Goal: Answer question/provide support: Share knowledge or assist other users

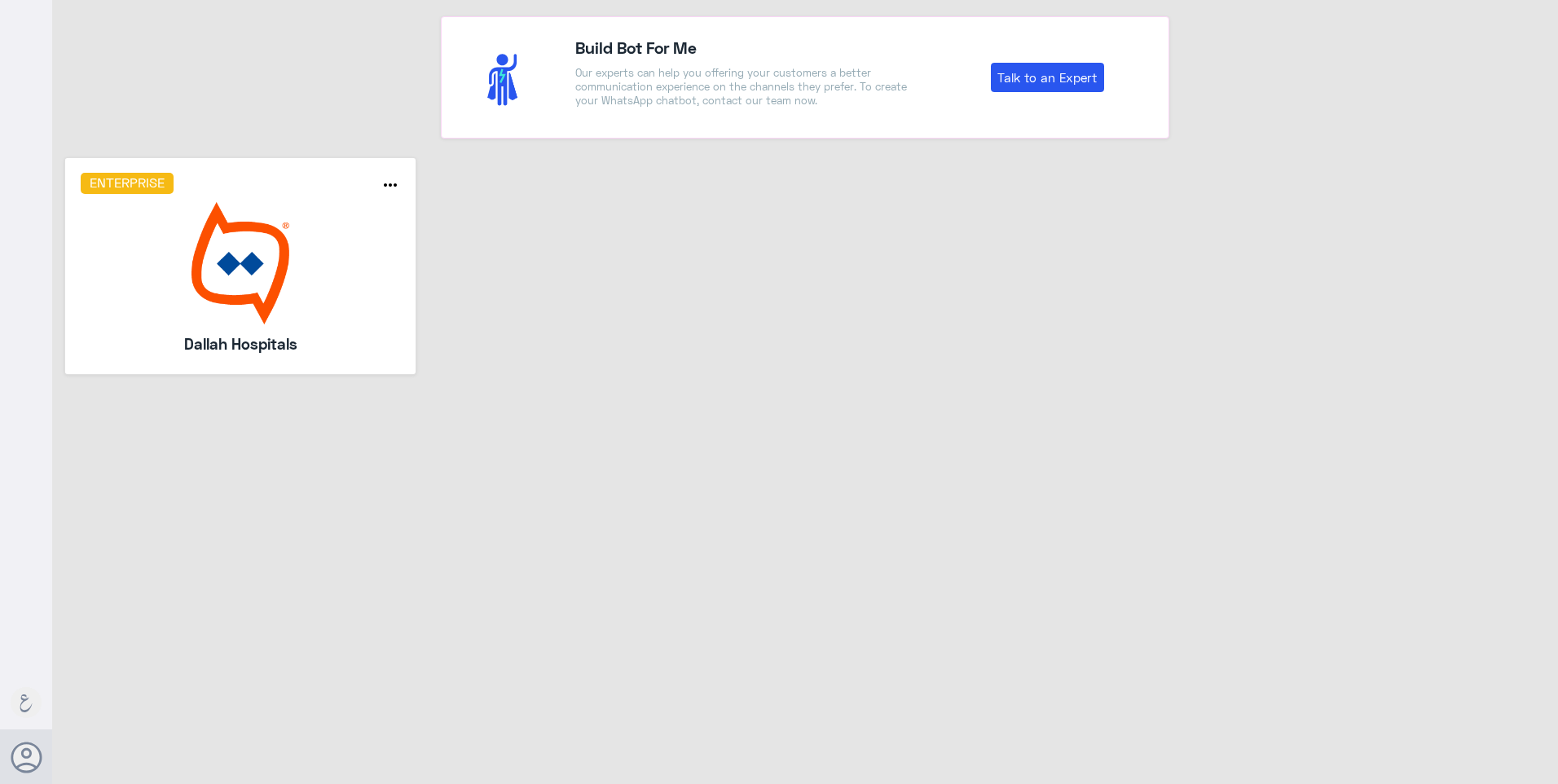
click at [274, 272] on img at bounding box center [241, 263] width 321 height 122
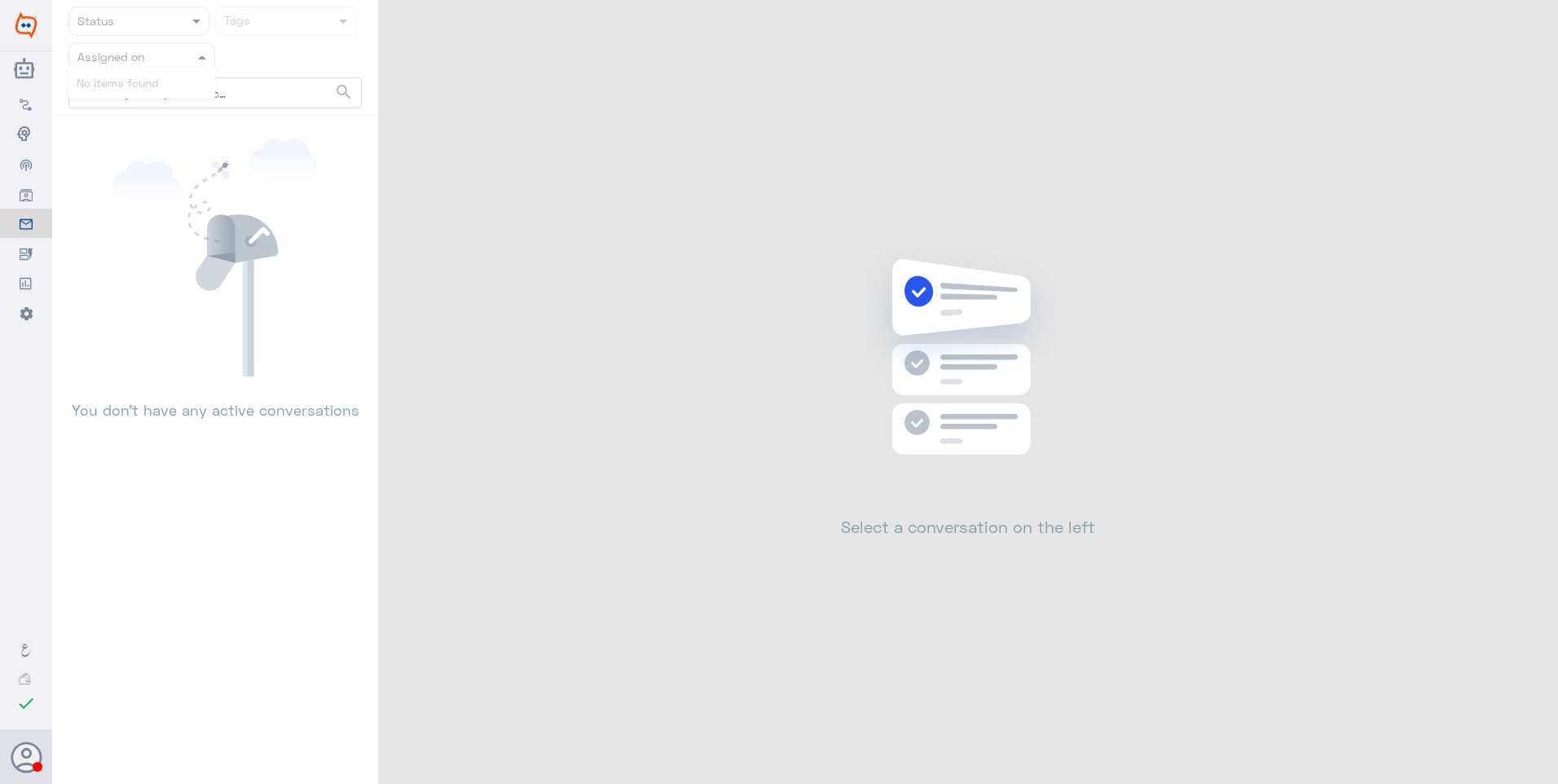
click at [163, 55] on input "text" at bounding box center [122, 57] width 89 height 18
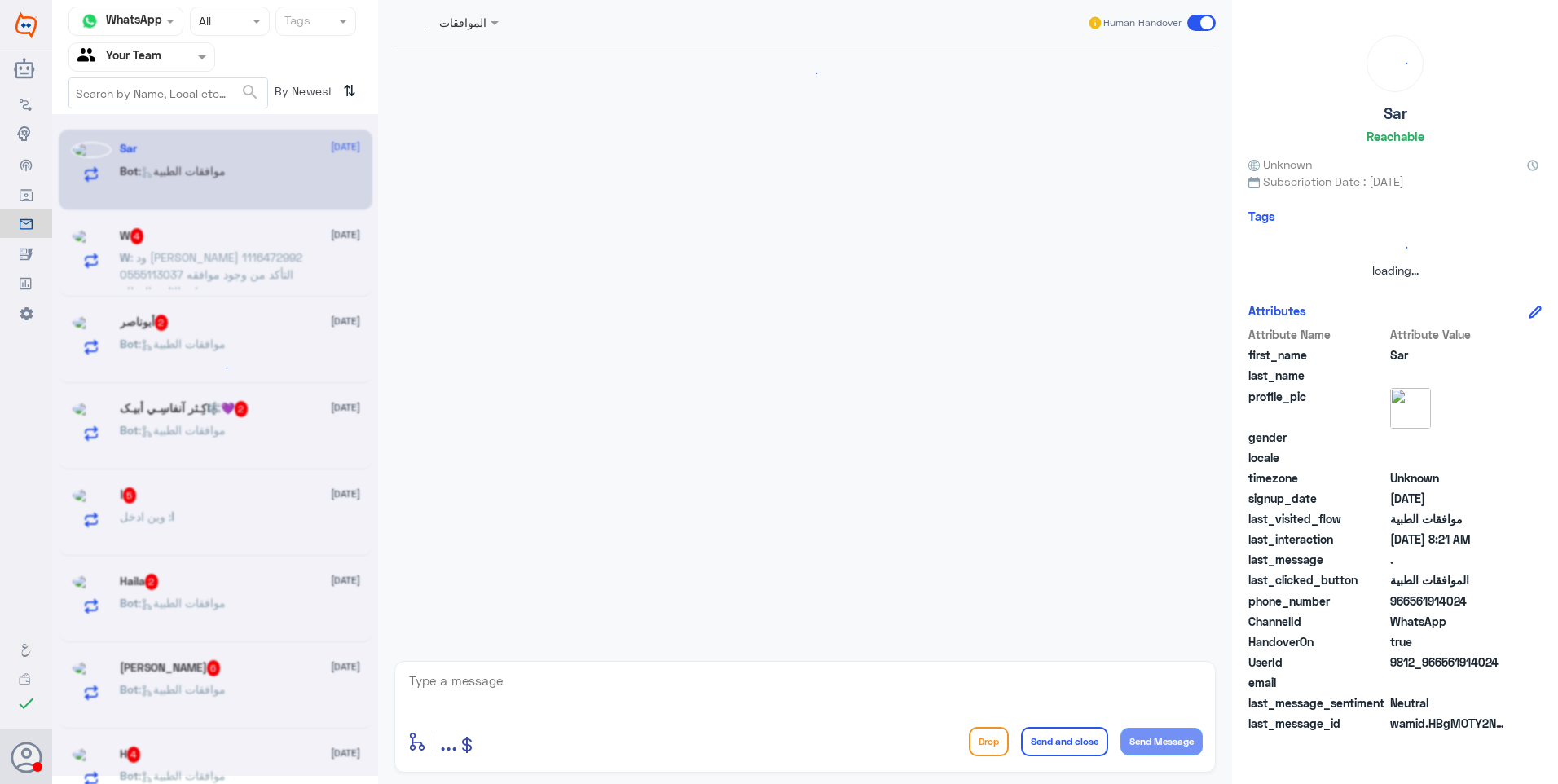
click at [336, 58] on div "Agent Filter Your Team" at bounding box center [215, 57] width 293 height 29
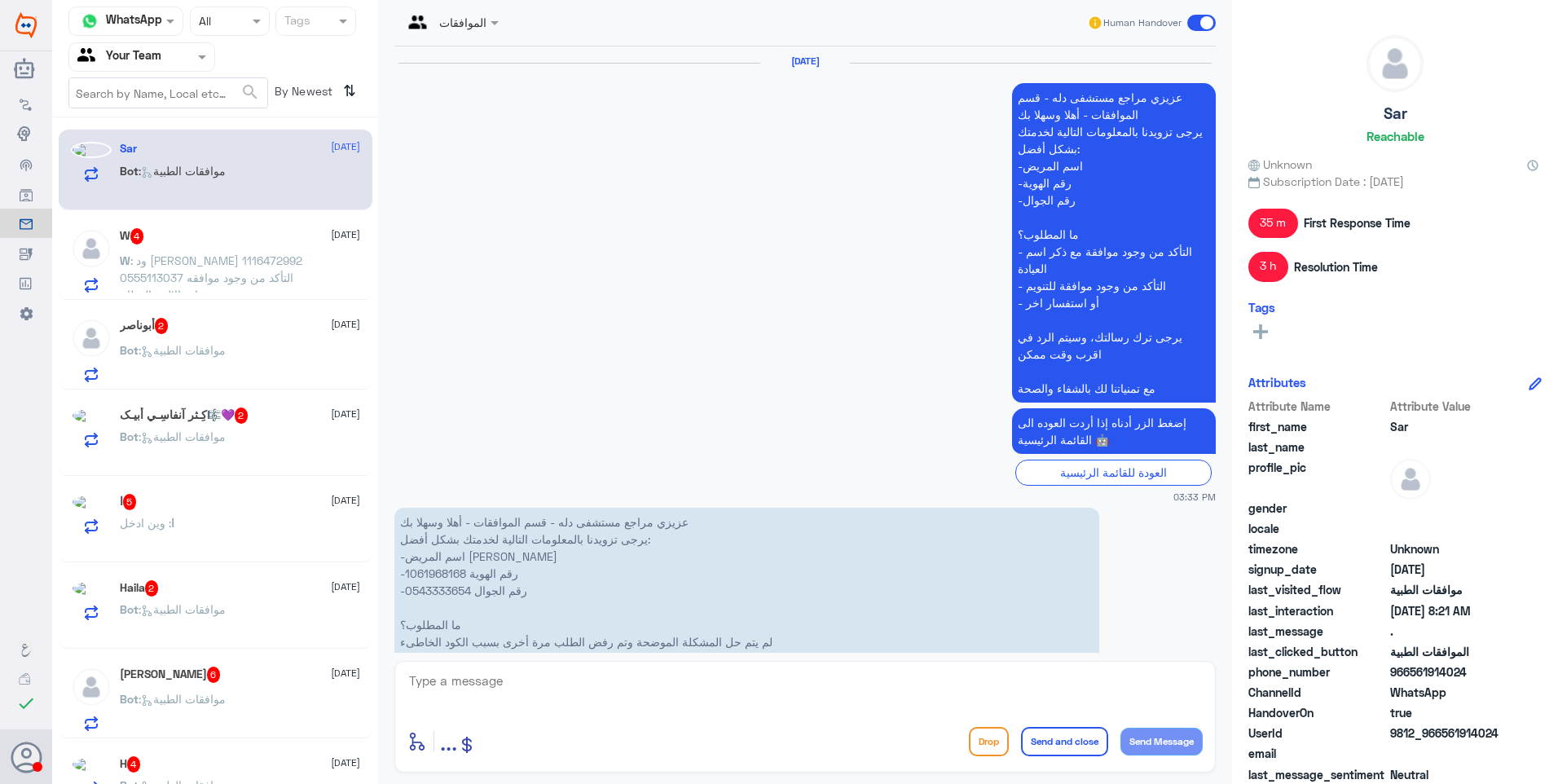
scroll to position [2339, 0]
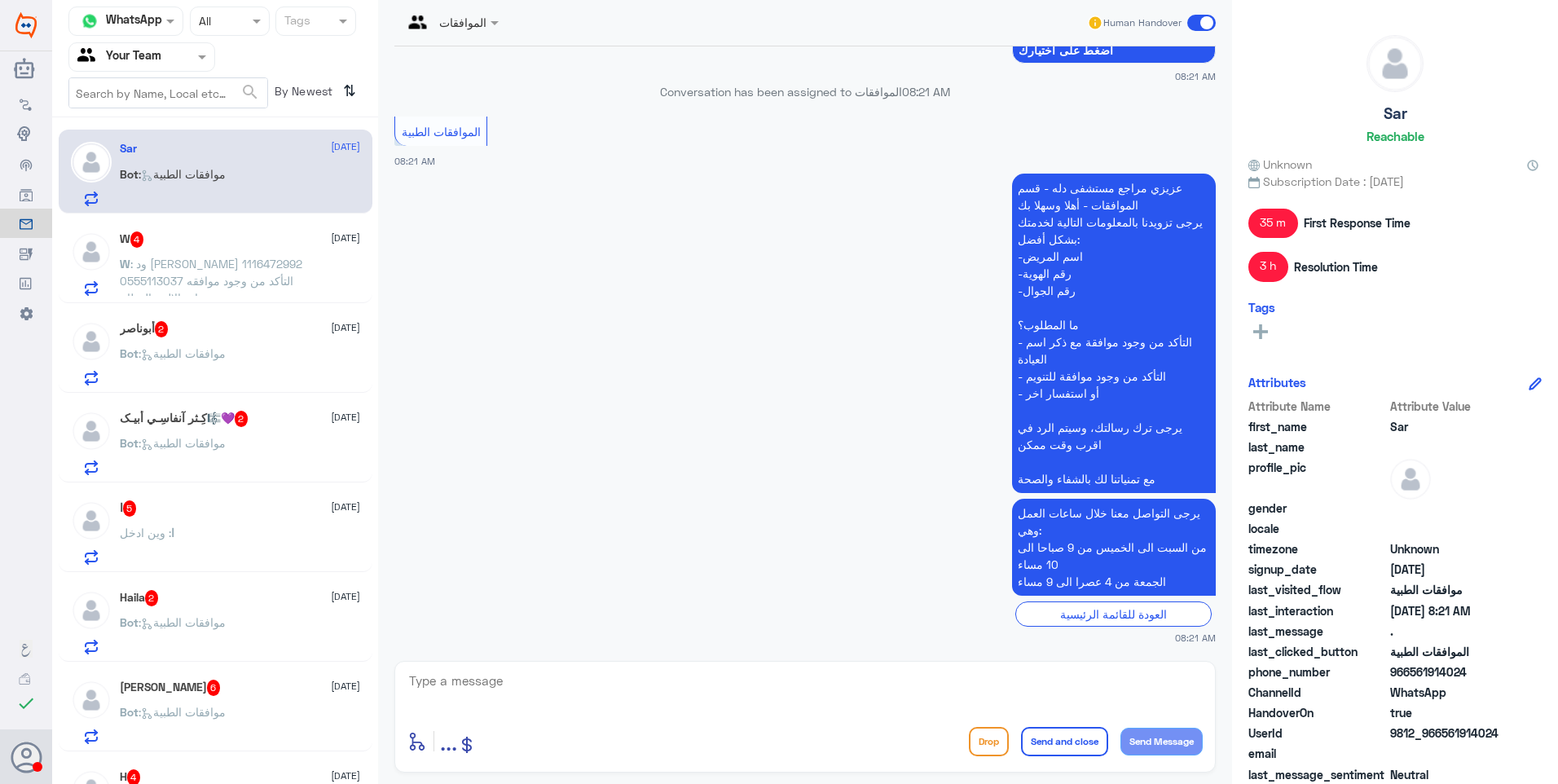
click at [264, 265] on span ": ود [PERSON_NAME] 1116472992 0555113037 التأكد من وجود موافقه عيادة الالم والع…" at bounding box center [210, 281] width 183 height 48
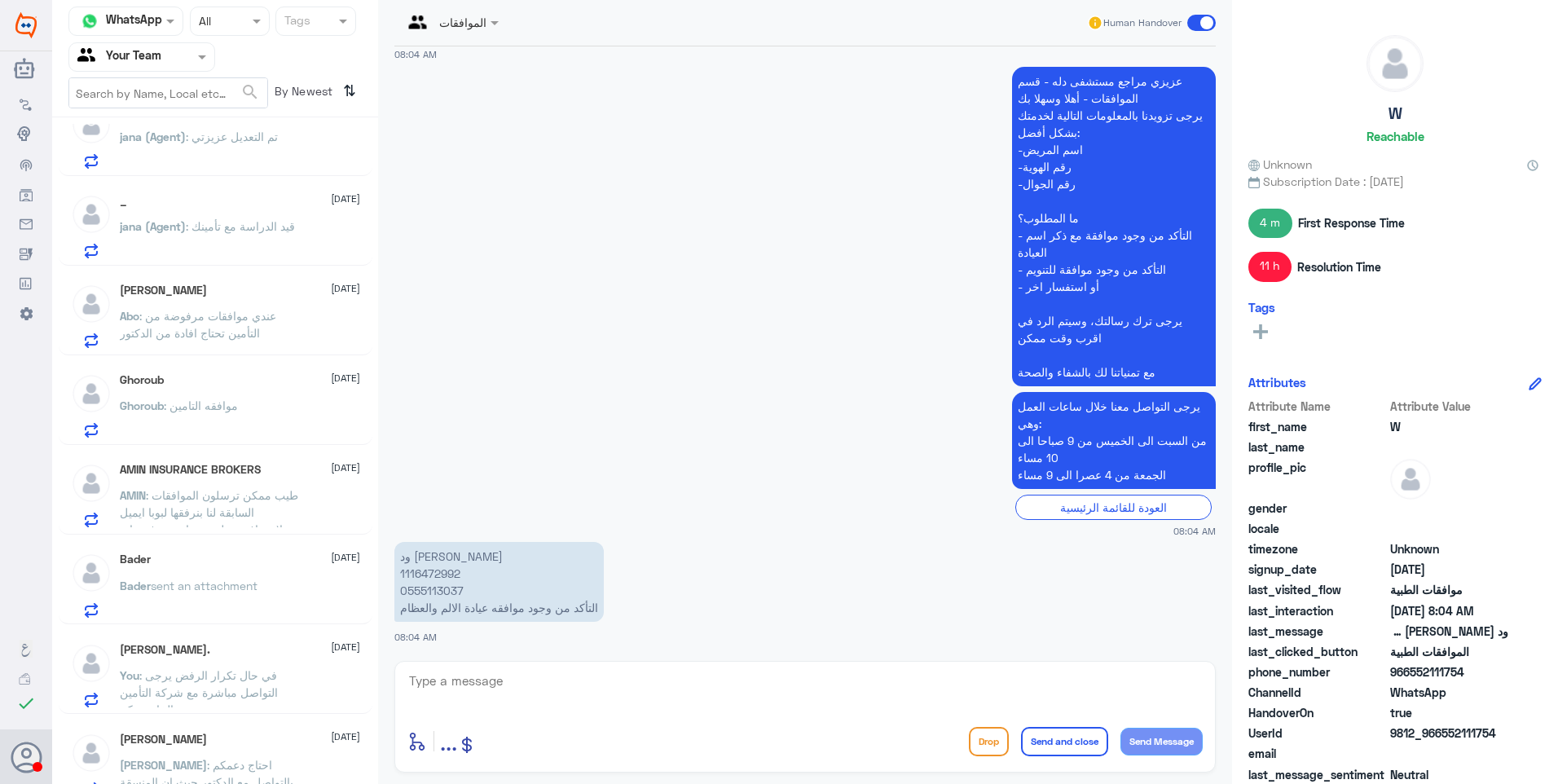
scroll to position [2478, 0]
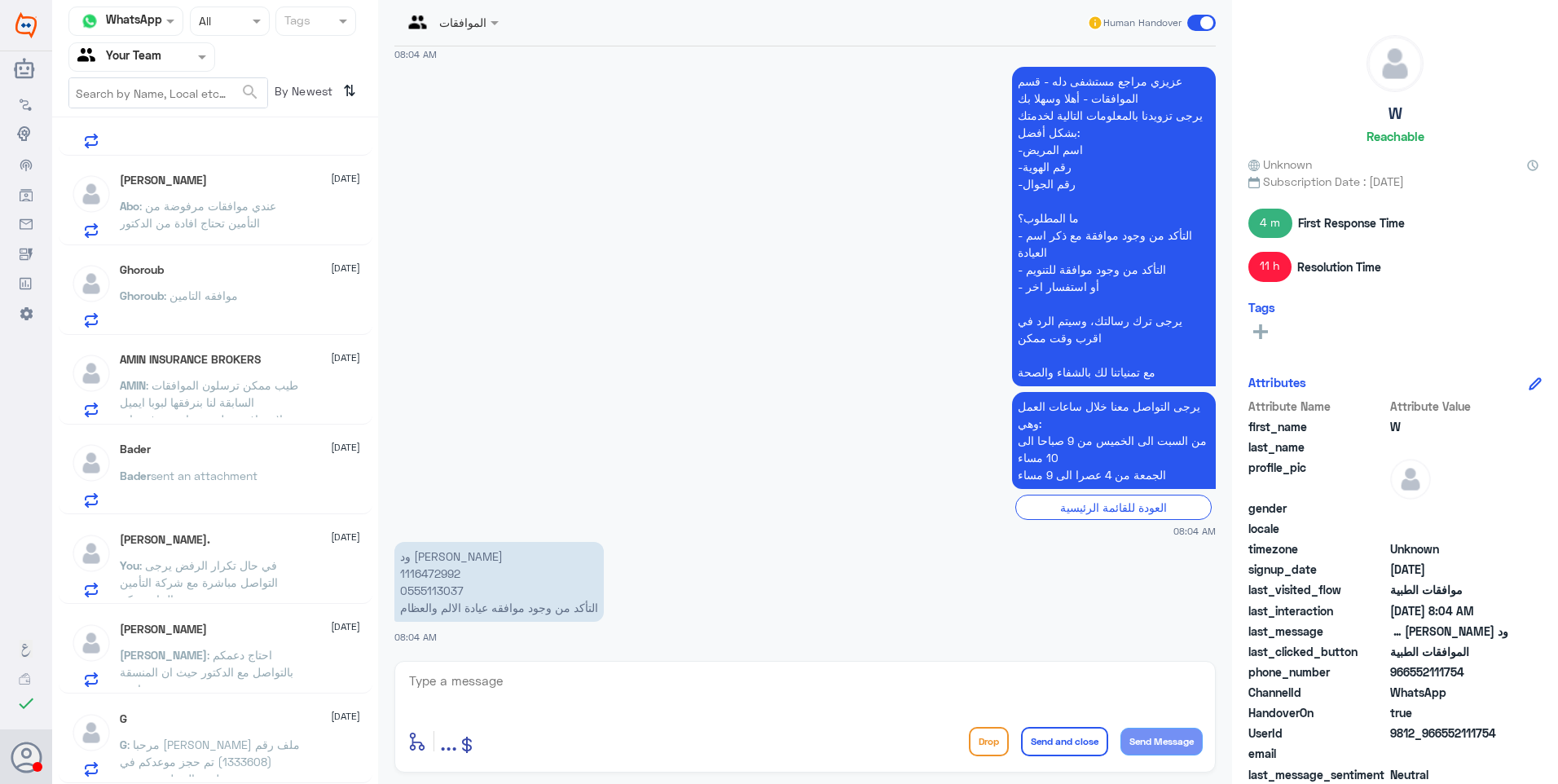
click at [220, 454] on div "Bader [DATE]" at bounding box center [240, 449] width 240 height 14
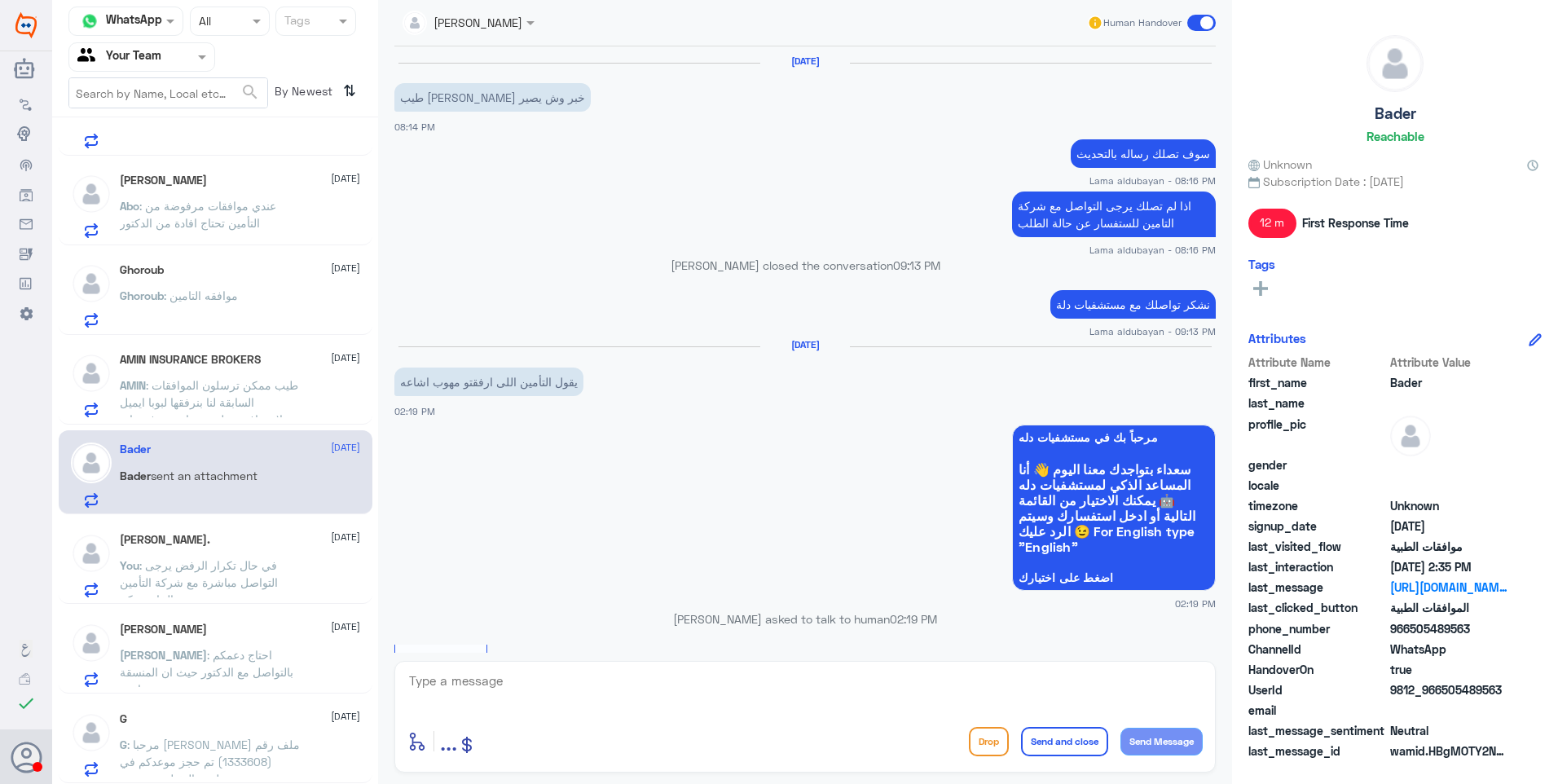
scroll to position [991, 0]
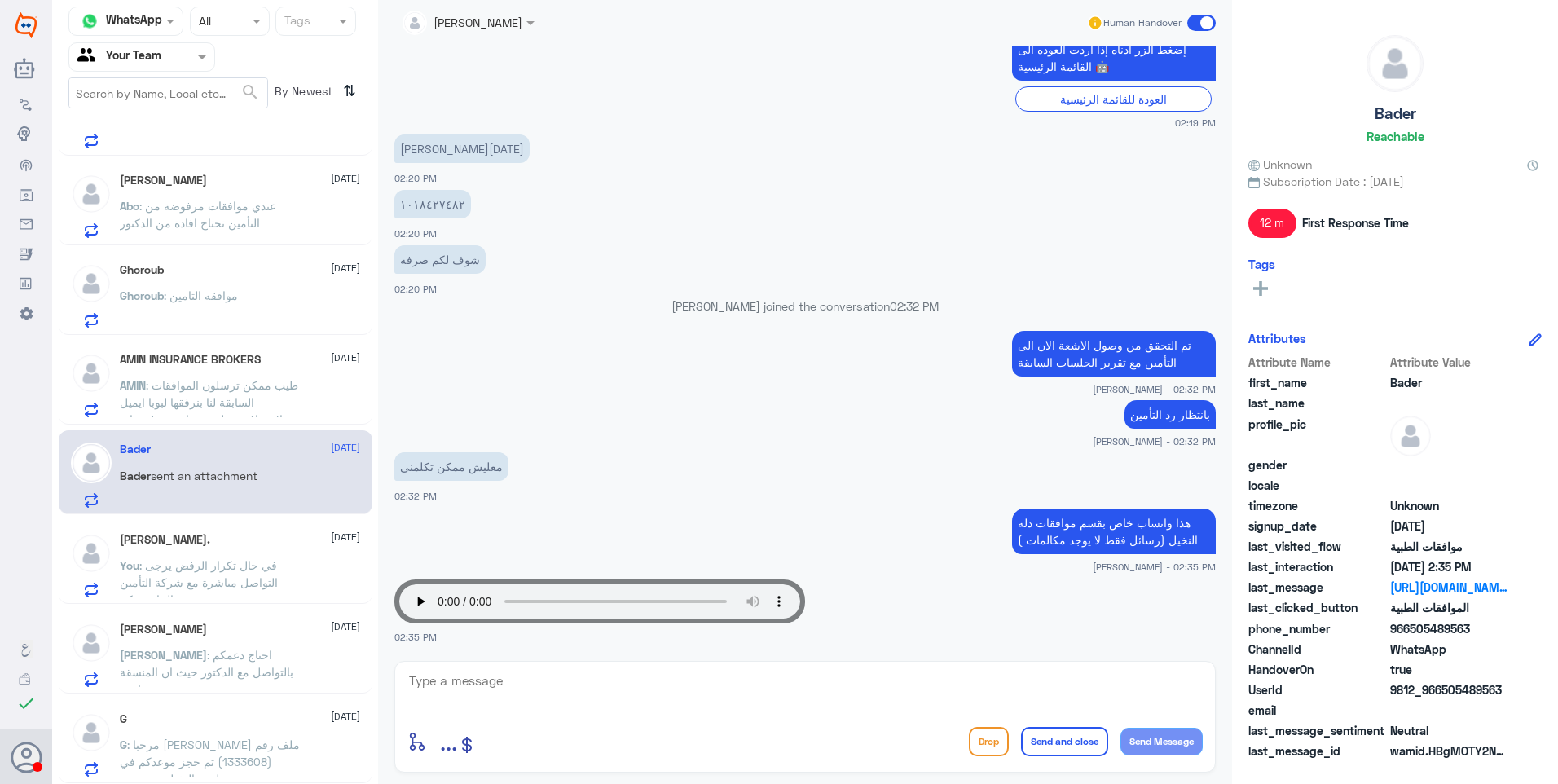
click at [245, 642] on div "[PERSON_NAME] [DATE] [PERSON_NAME] : احتاج دعمكم بالتواصل مع الدكتور حيث ان الم…" at bounding box center [240, 655] width 240 height 64
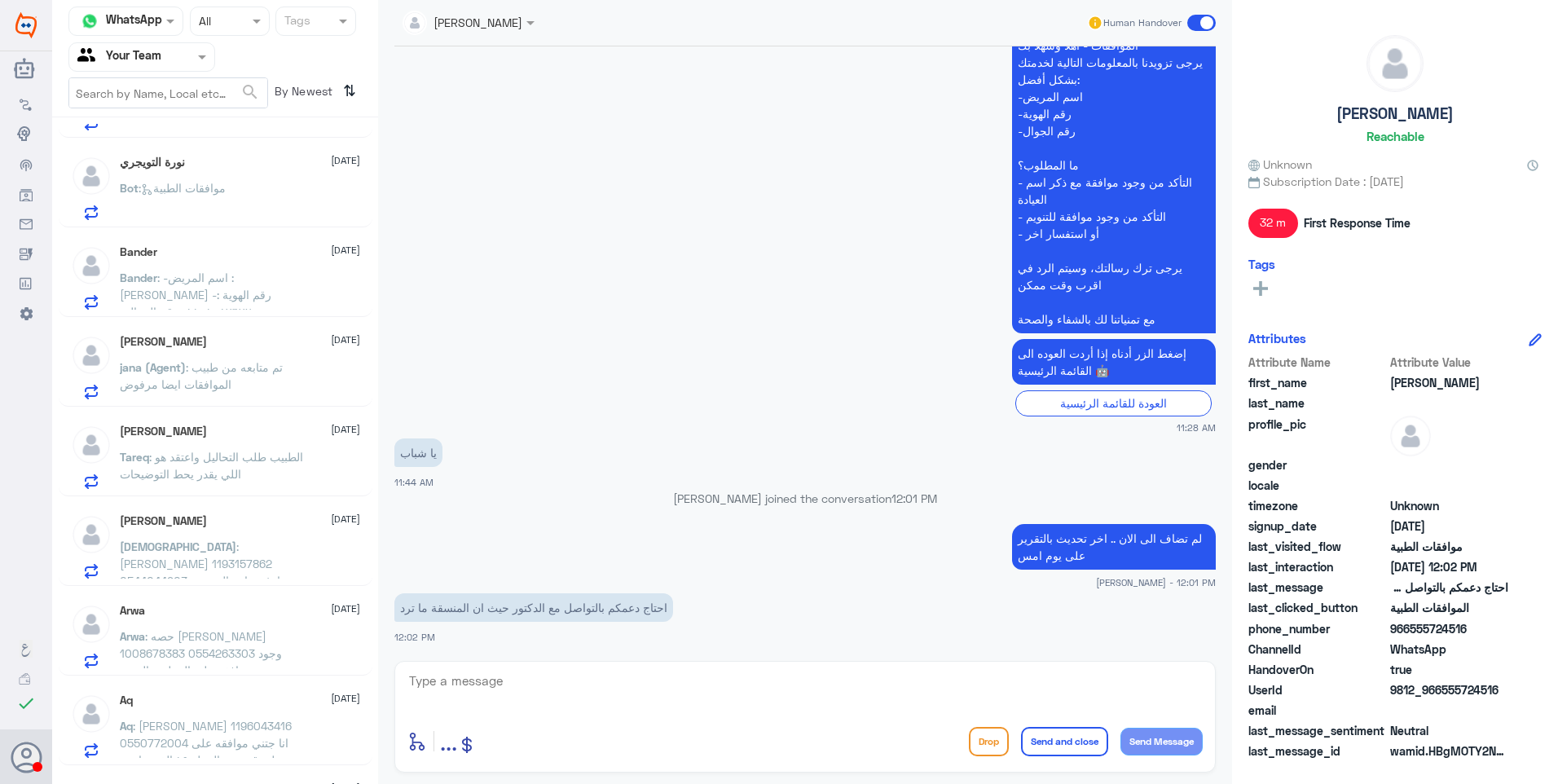
scroll to position [1419, 0]
click at [261, 635] on p "Arwa : حصه [PERSON_NAME] 1008678383 0554263303 وجود موافقه على العمليه والتنويم…" at bounding box center [211, 650] width 184 height 41
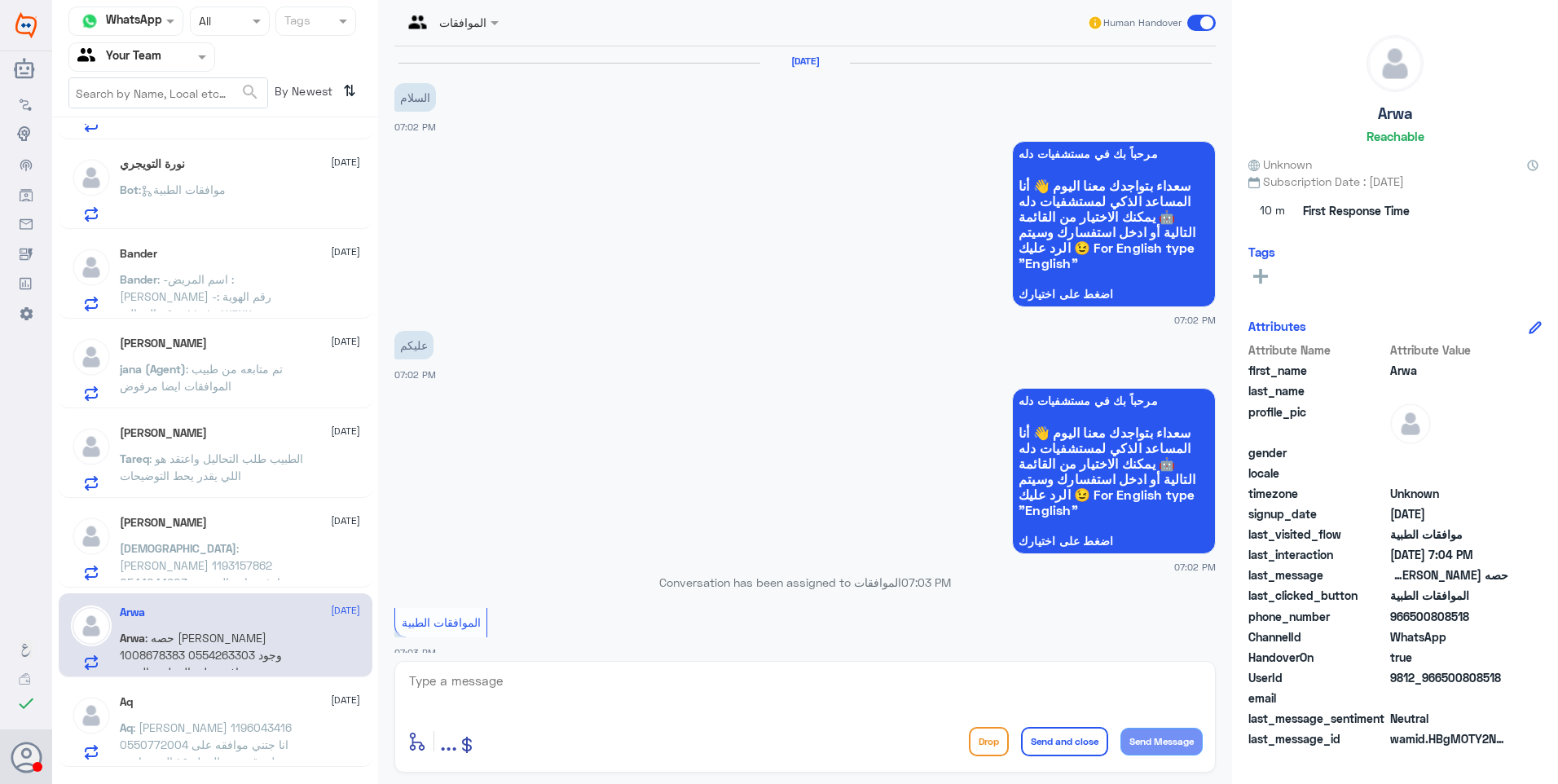
scroll to position [564, 0]
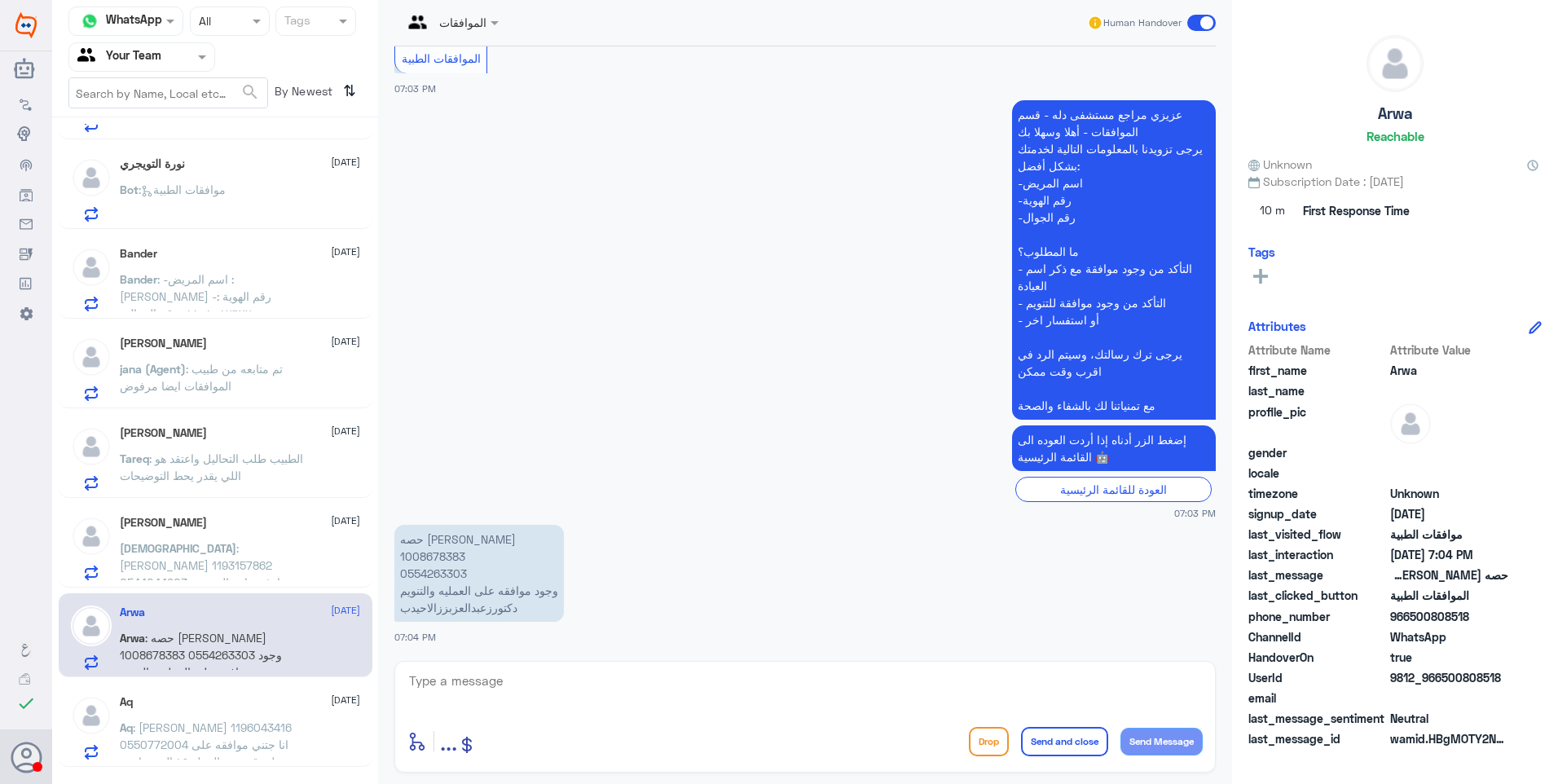
click at [260, 539] on div "[PERSON_NAME] [DATE] [PERSON_NAME] : [PERSON_NAME] 1193157862 0544044903 ارغب ب…" at bounding box center [240, 548] width 240 height 64
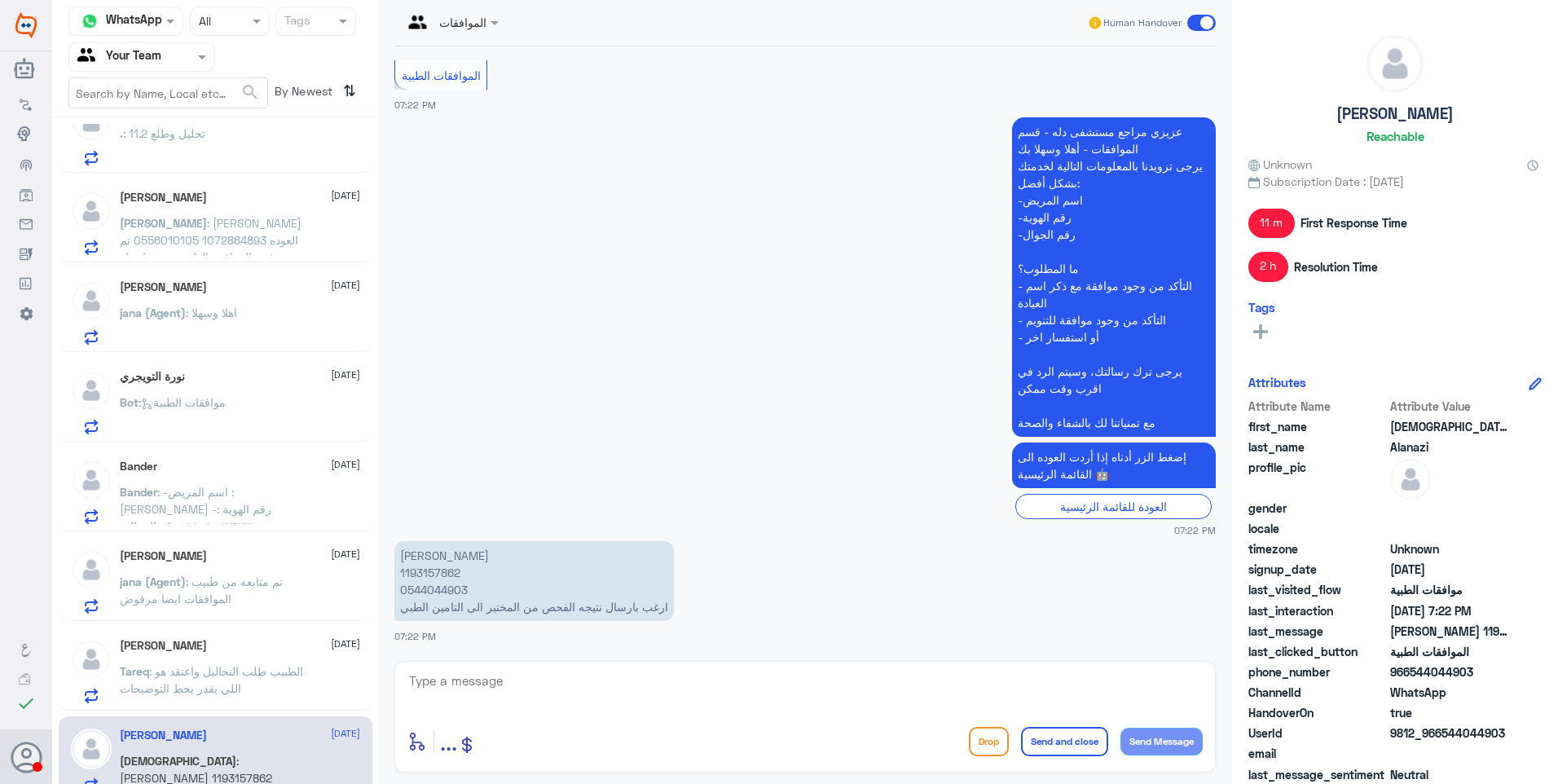
scroll to position [1175, 0]
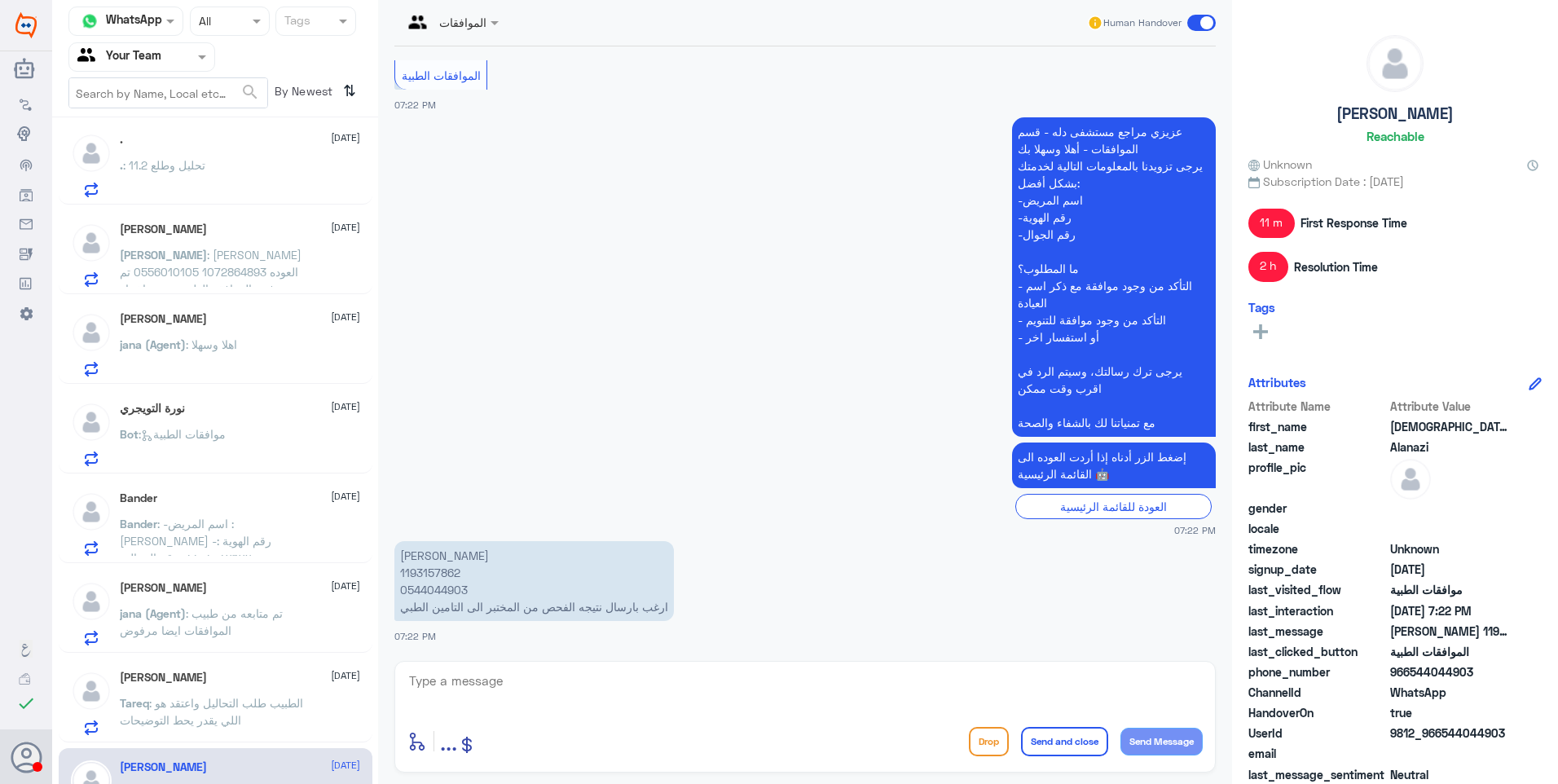
click at [218, 521] on span ": -اسم المريض : [PERSON_NAME] -رقم الهوية : ١١٠١٠٨٧٦٧٢ -رقم الجوال : ٠٥٣٧٠٨٥٣١١…" at bounding box center [205, 566] width 173 height 99
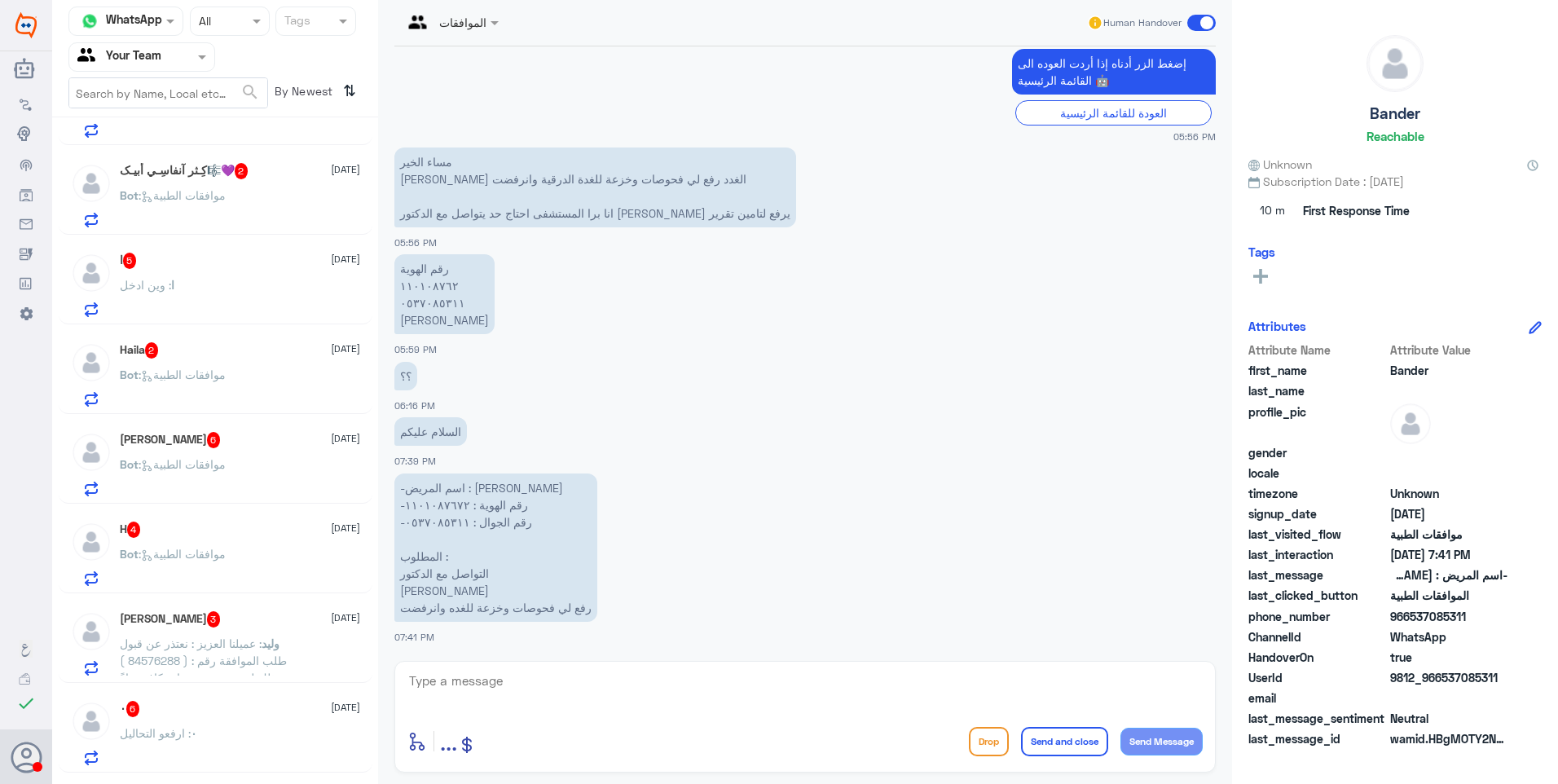
scroll to position [326, 0]
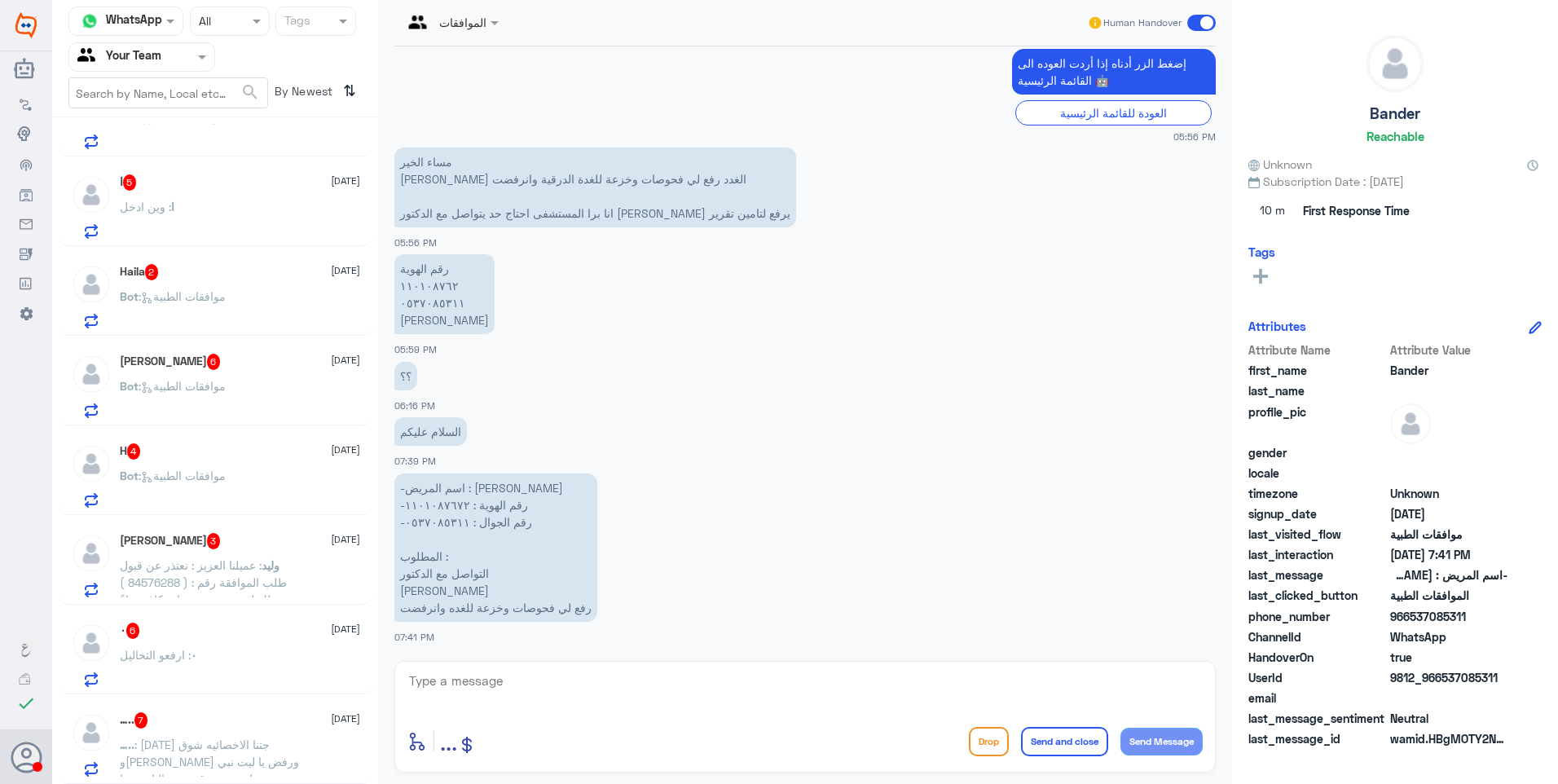
click at [257, 465] on div "H 4 [DATE] Bot : موافقات الطبية" at bounding box center [240, 475] width 240 height 64
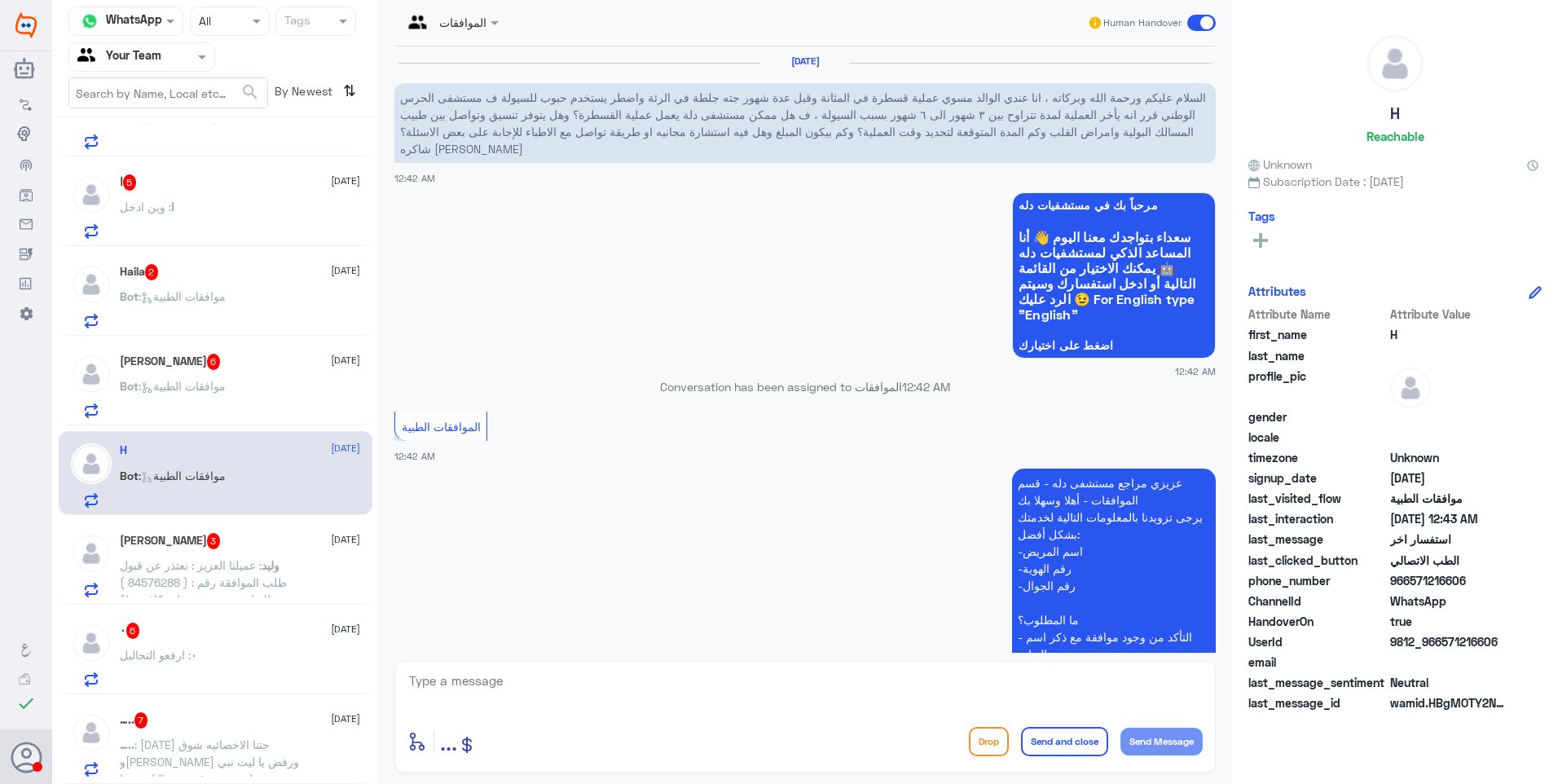
scroll to position [529, 0]
